Goal: Information Seeking & Learning: Learn about a topic

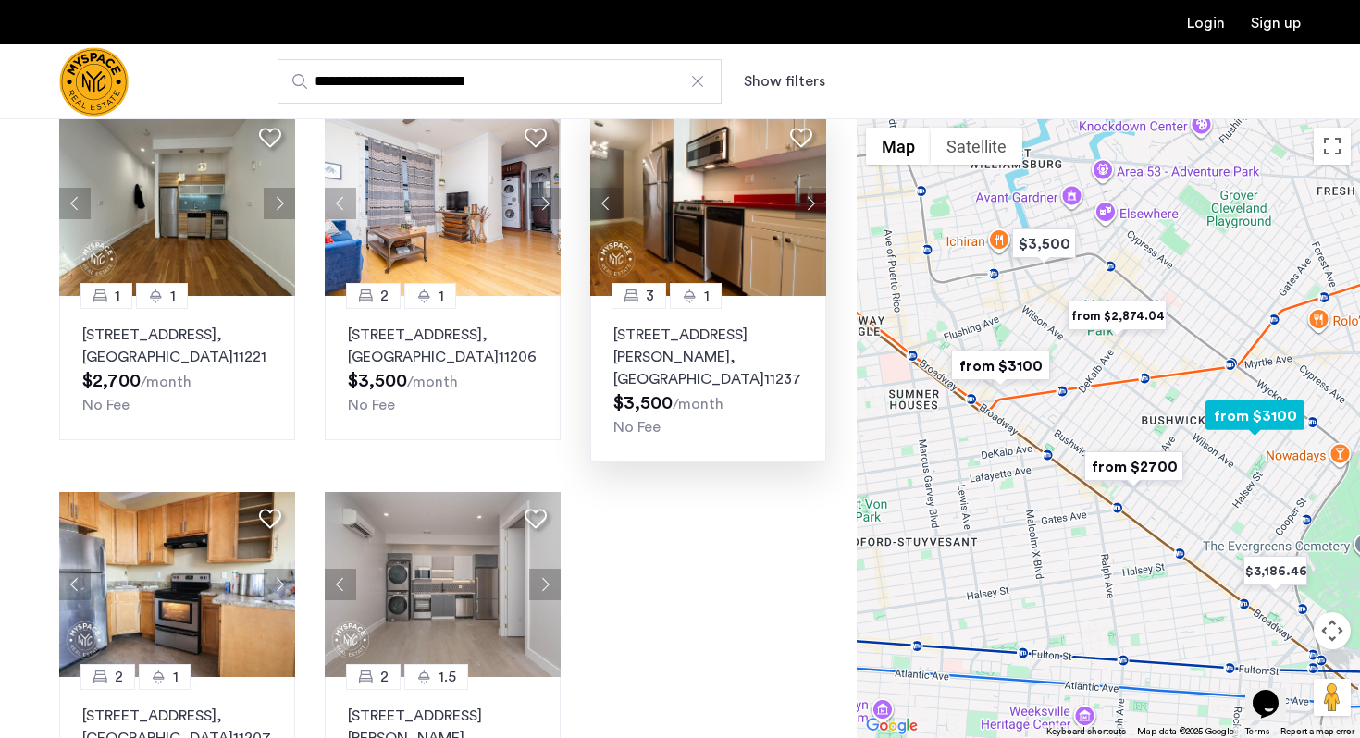
scroll to position [231, 0]
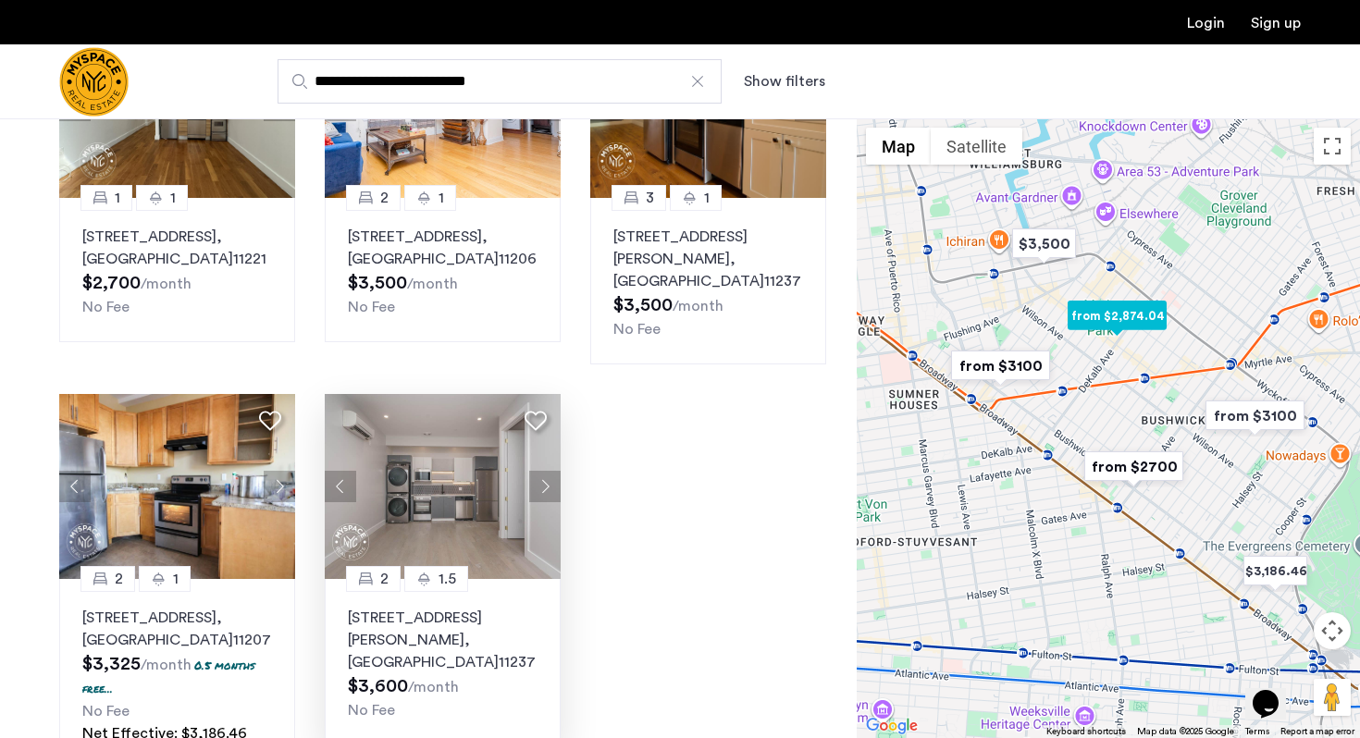
click at [536, 471] on button "Next apartment" at bounding box center [544, 486] width 31 height 31
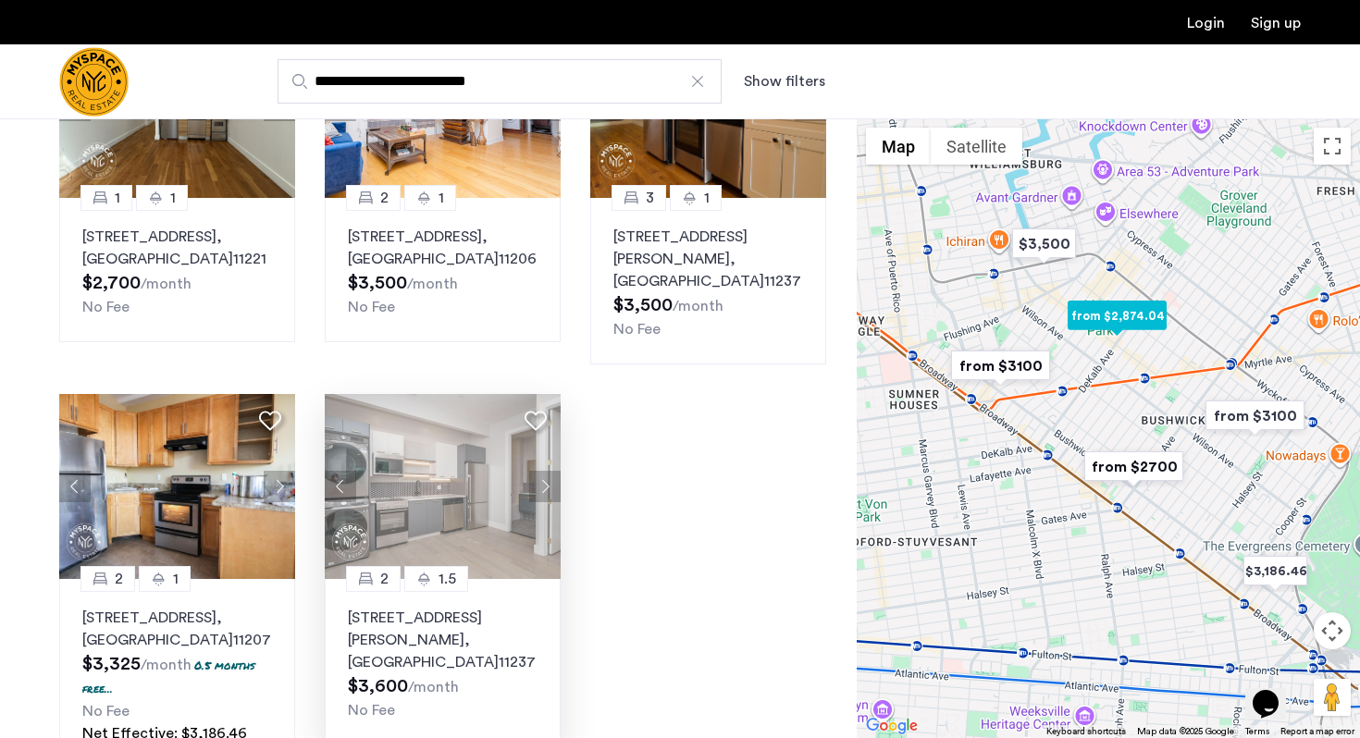
click at [536, 468] on div at bounding box center [443, 486] width 236 height 185
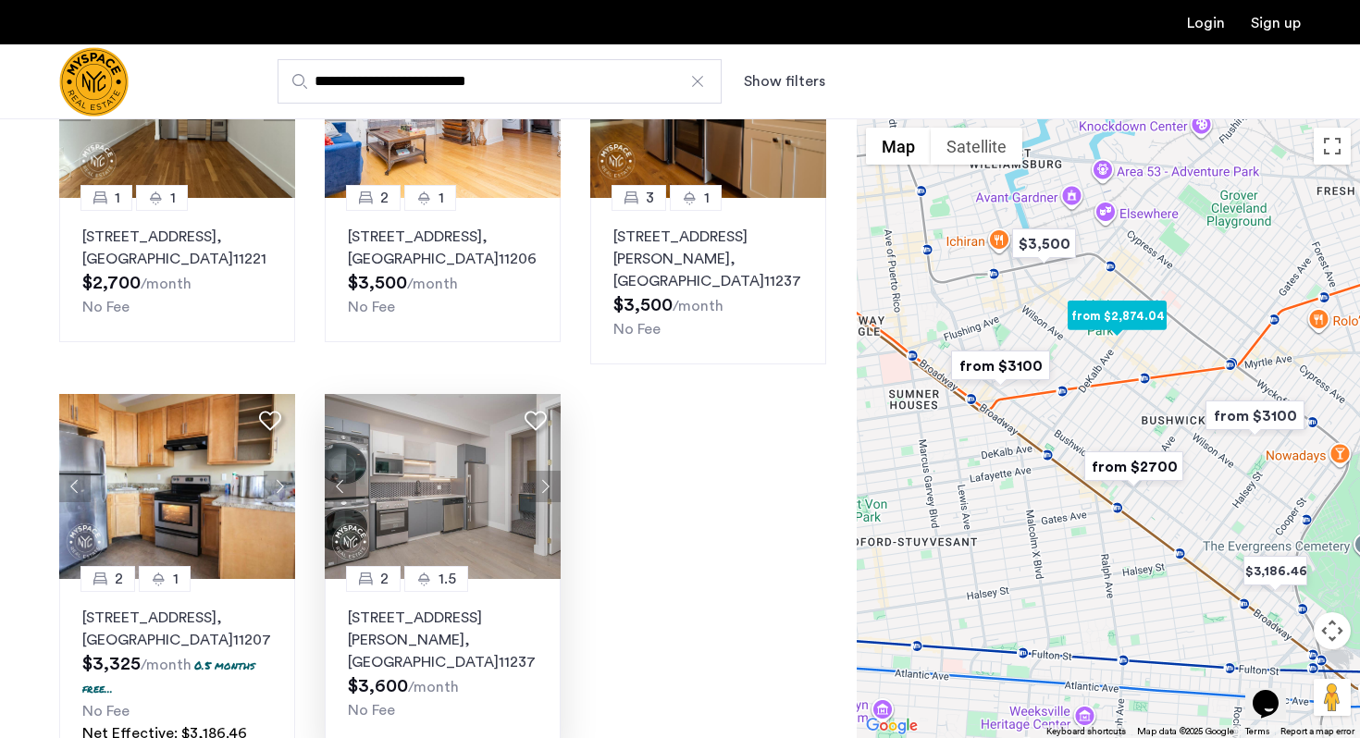
click at [536, 471] on button "Next apartment" at bounding box center [544, 486] width 31 height 31
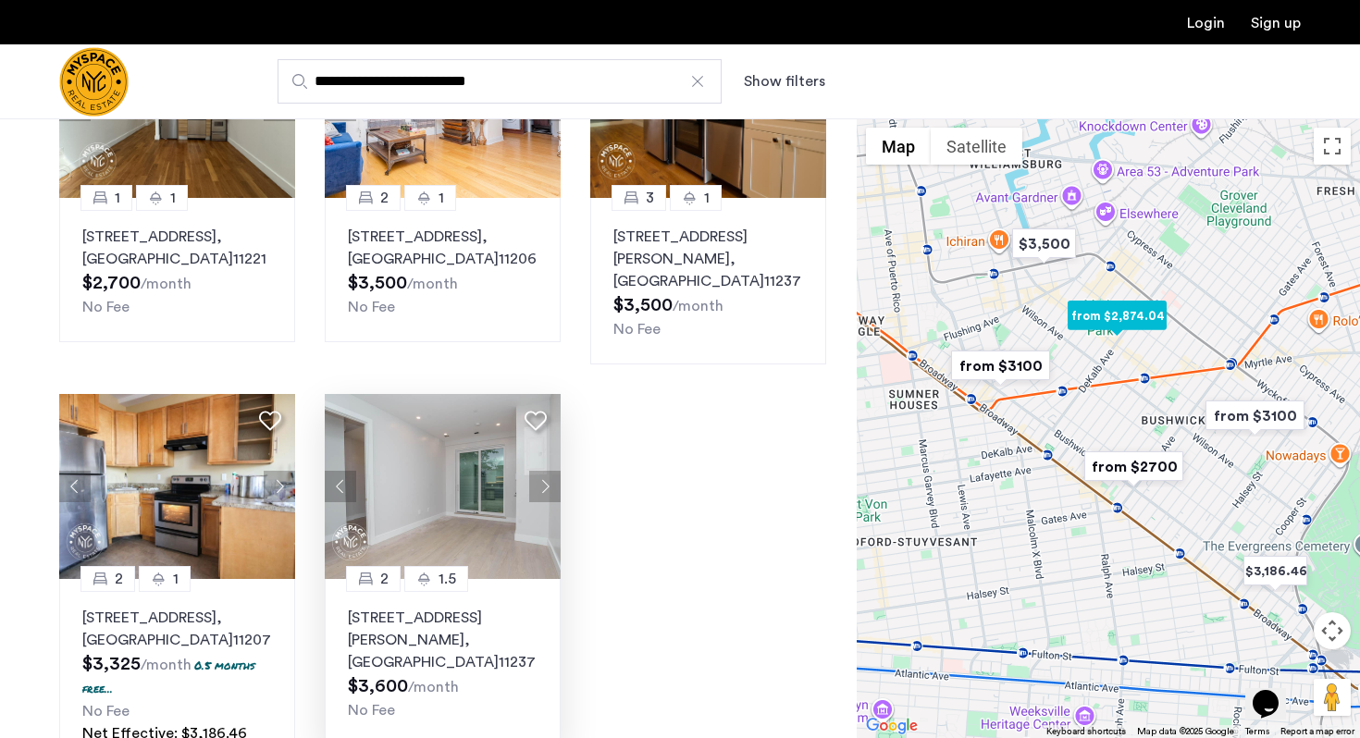
click at [536, 471] on button "Next apartment" at bounding box center [544, 486] width 31 height 31
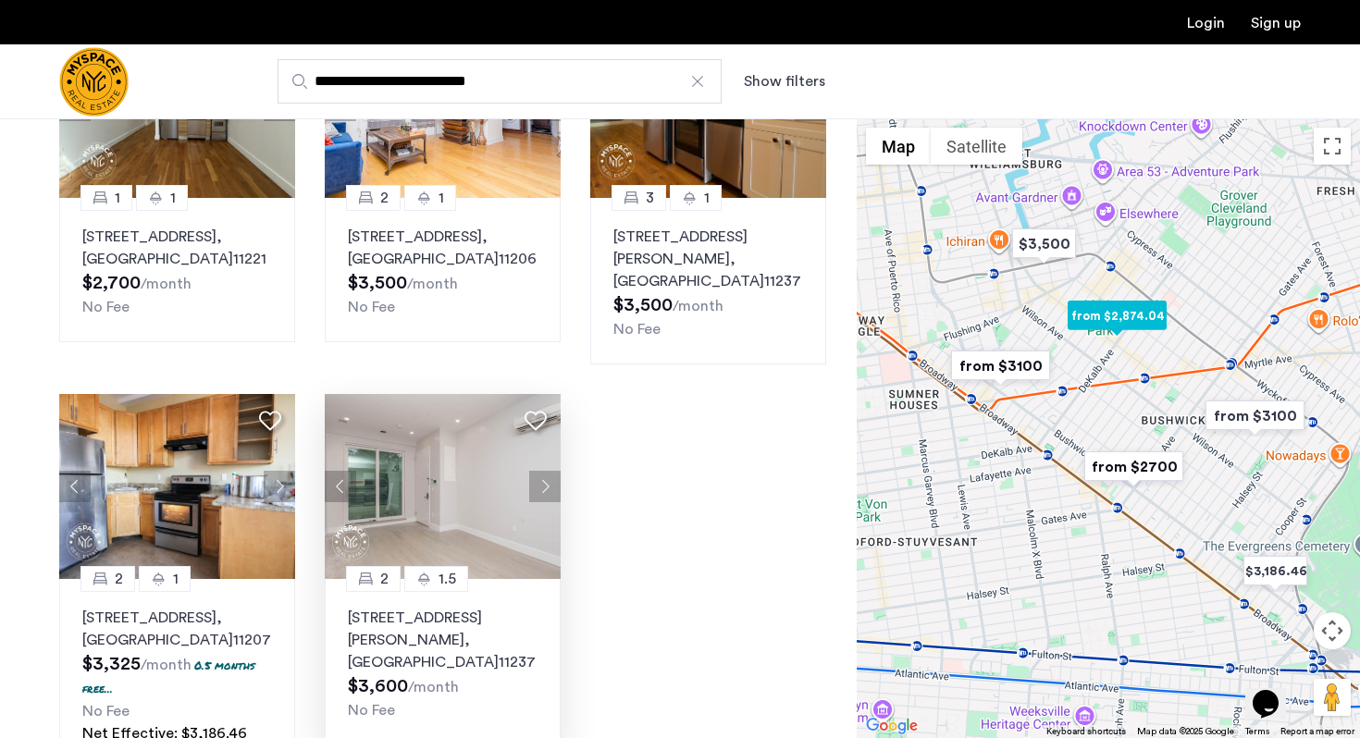
click at [536, 471] on button "Next apartment" at bounding box center [544, 486] width 31 height 31
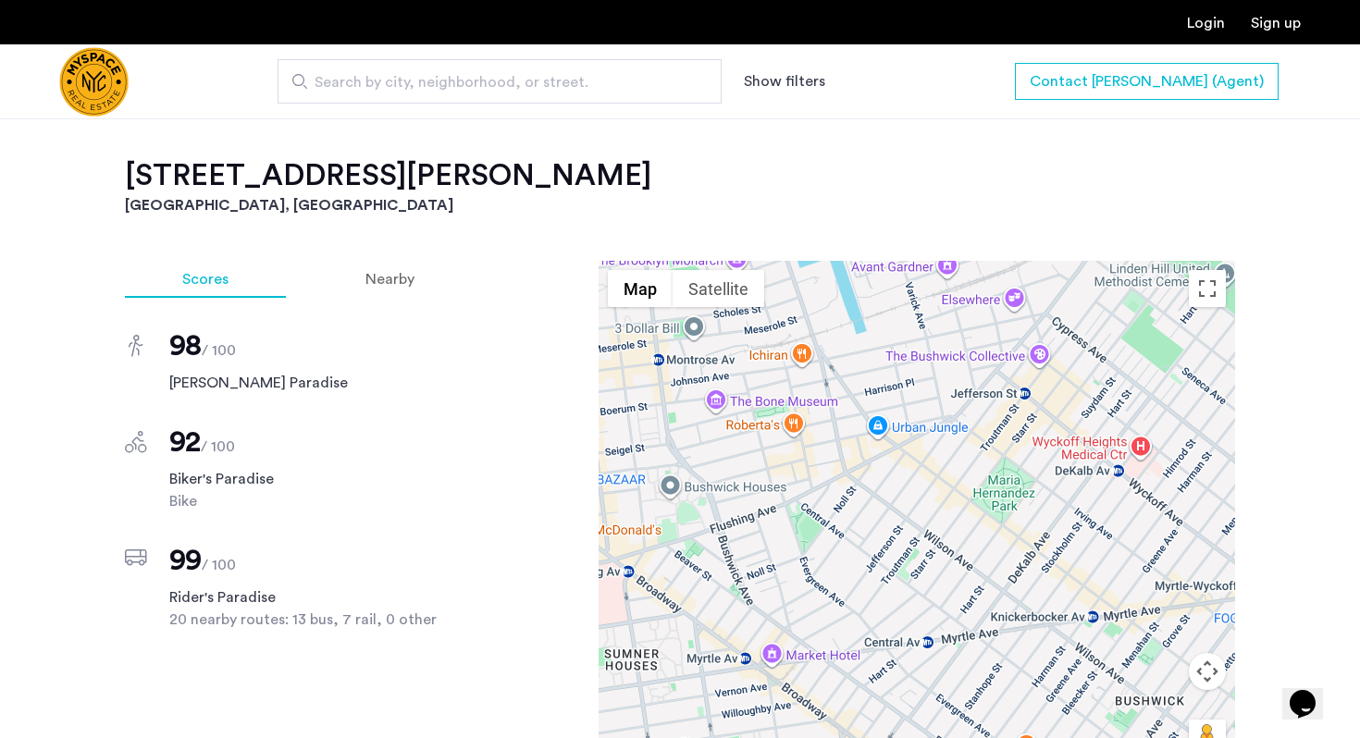
scroll to position [1268, 0]
